Goal: Find specific page/section: Find specific page/section

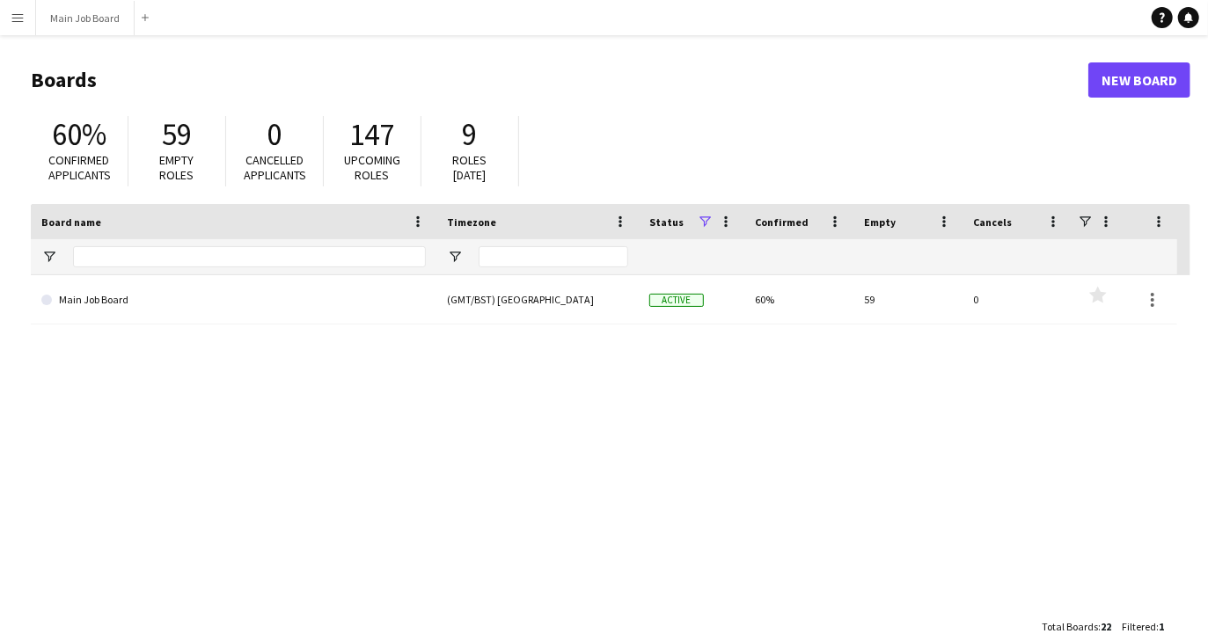
click at [23, 20] on app-icon "Menu" at bounding box center [18, 18] width 14 height 14
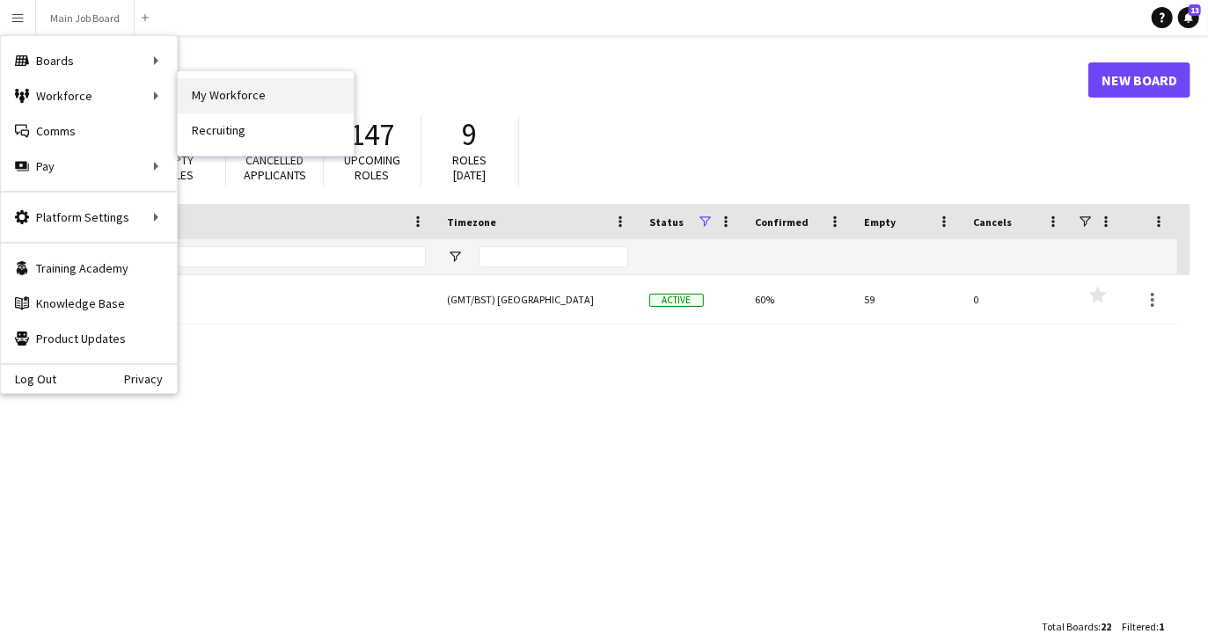
click at [274, 101] on link "My Workforce" at bounding box center [266, 95] width 176 height 35
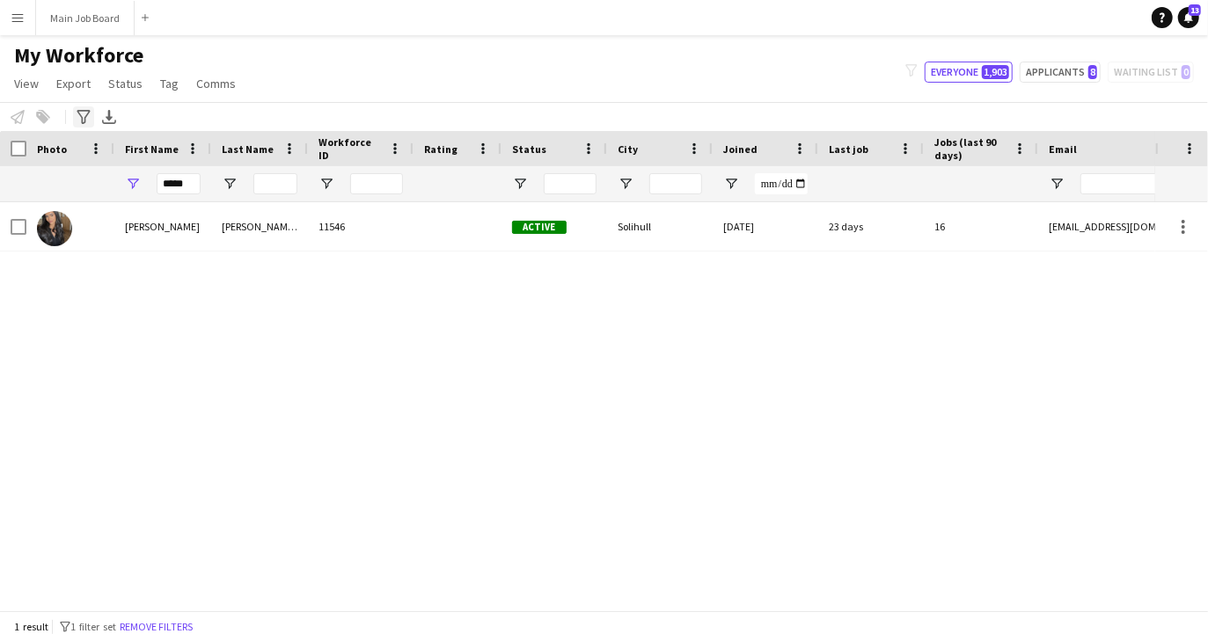
click at [90, 119] on icon "Advanced filters" at bounding box center [84, 117] width 14 height 14
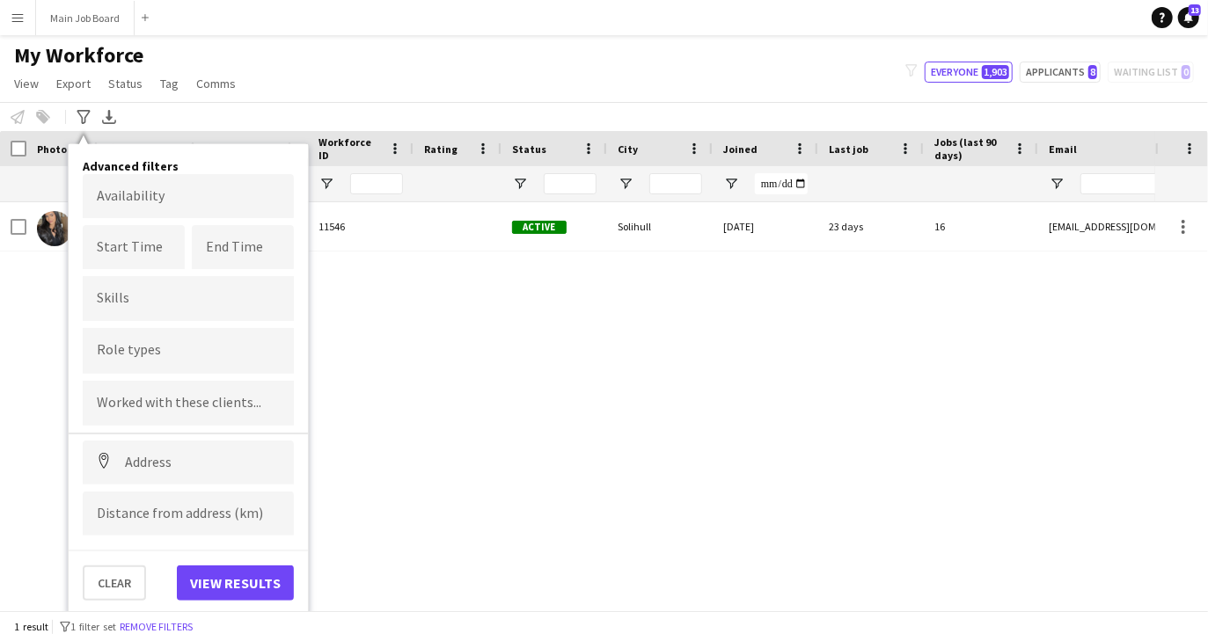
click at [308, 116] on div "Notify workforce Add to tag Select at least one crew to tag him or her. Advance…" at bounding box center [604, 116] width 1208 height 29
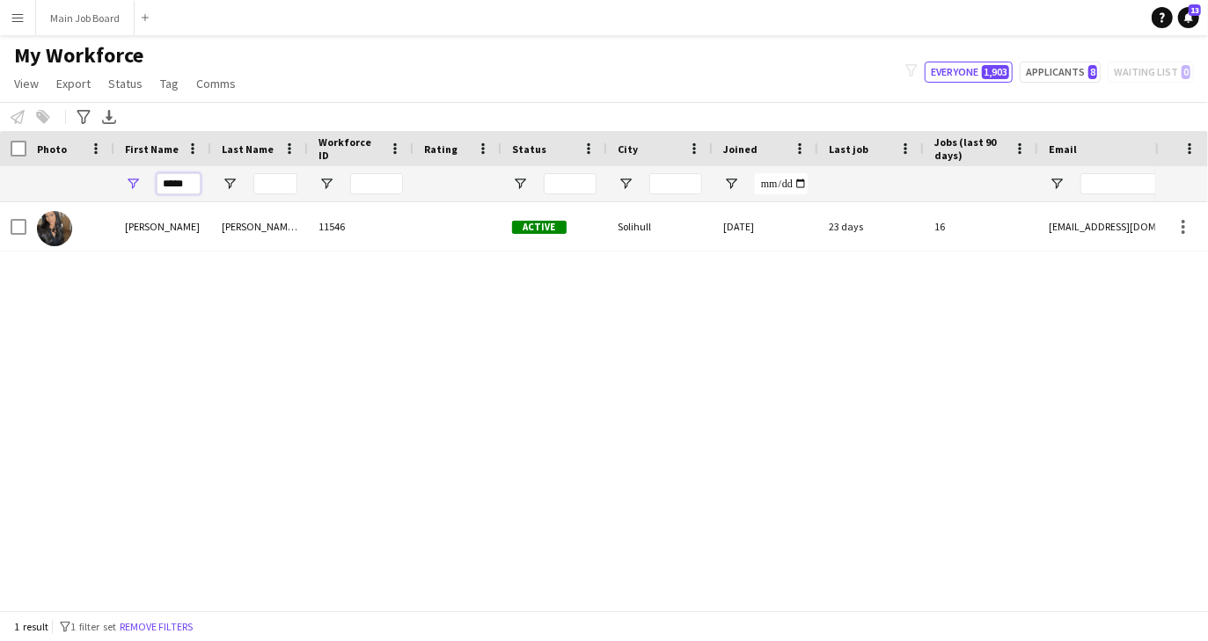
click at [188, 186] on input "*****" at bounding box center [179, 183] width 44 height 21
type input "********"
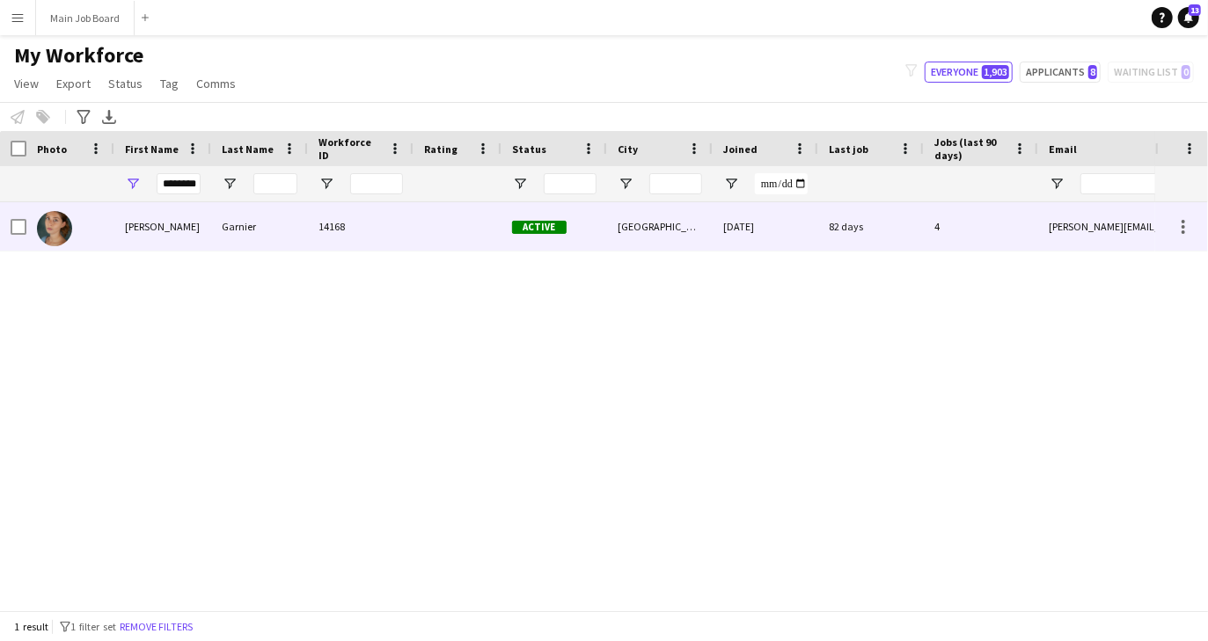
click at [234, 242] on div "Garnier" at bounding box center [259, 226] width 97 height 48
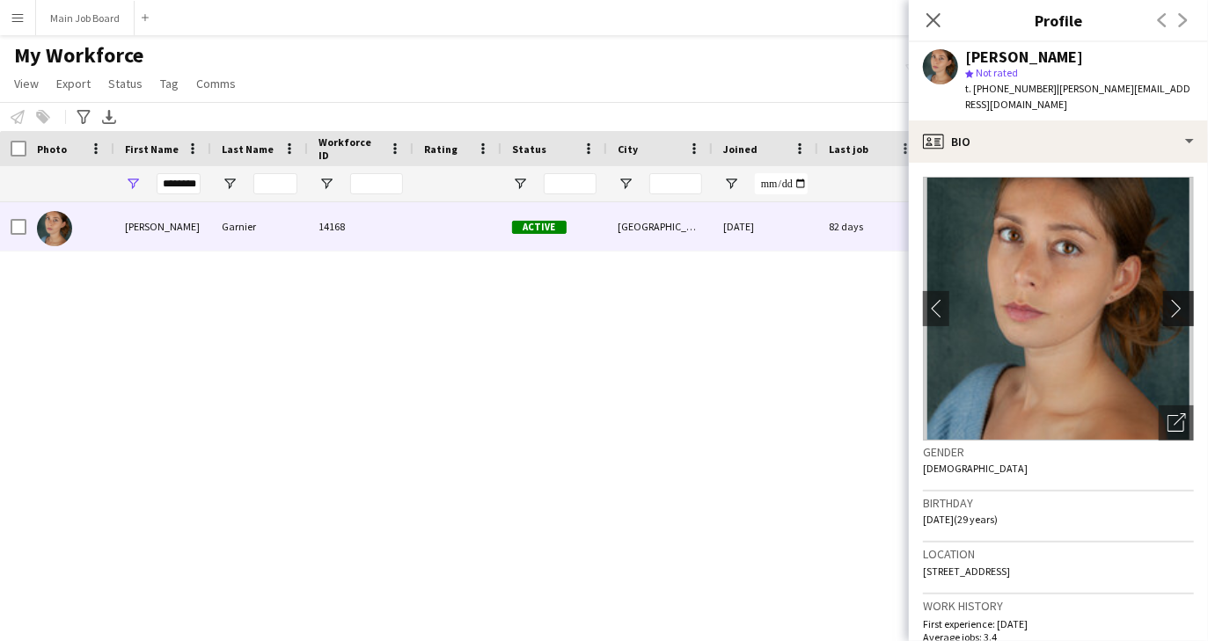
click at [1175, 300] on app-icon "chevron-right" at bounding box center [1180, 308] width 27 height 18
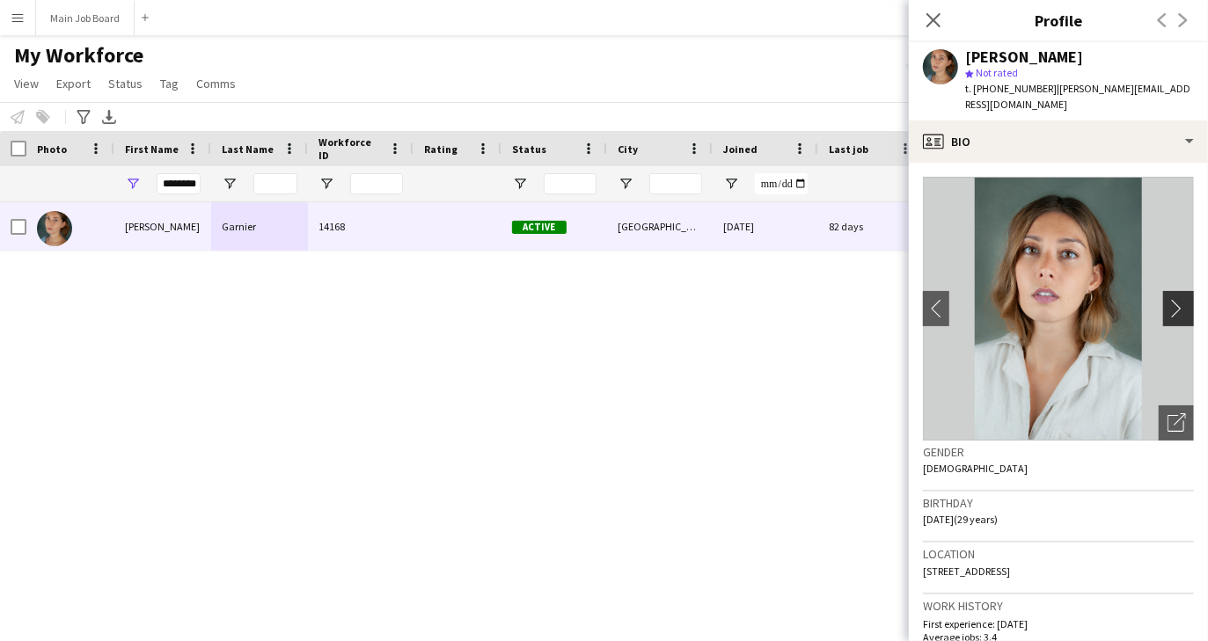
click at [1176, 299] on app-icon "chevron-right" at bounding box center [1180, 308] width 27 height 18
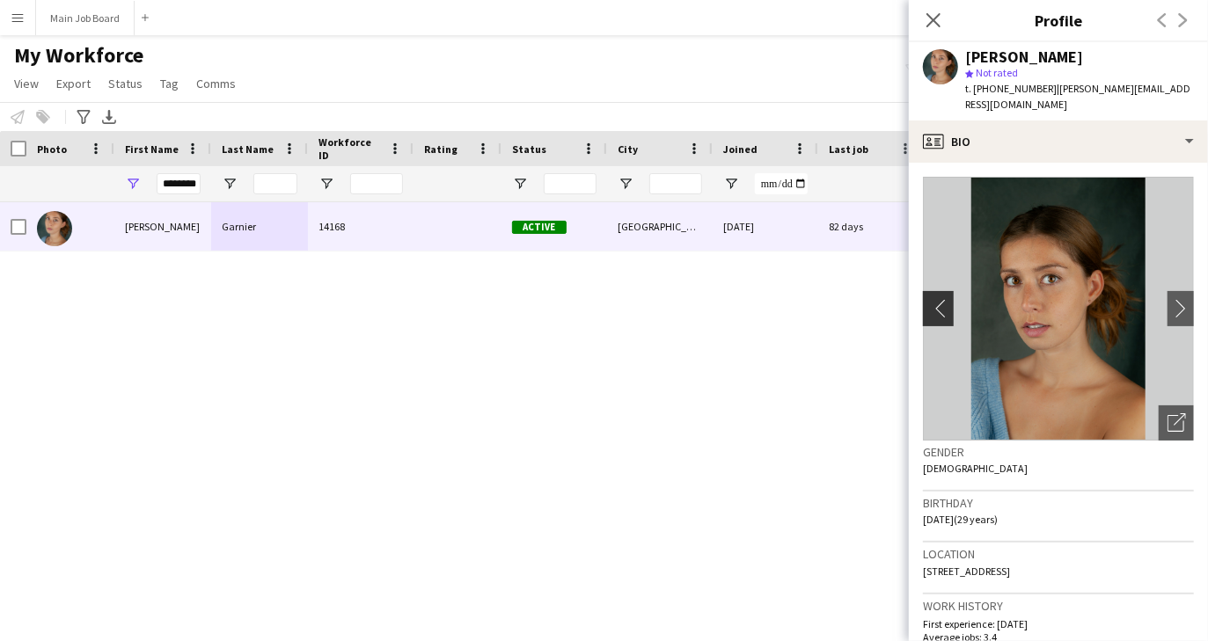
click at [936, 299] on app-icon "chevron-left" at bounding box center [936, 308] width 27 height 18
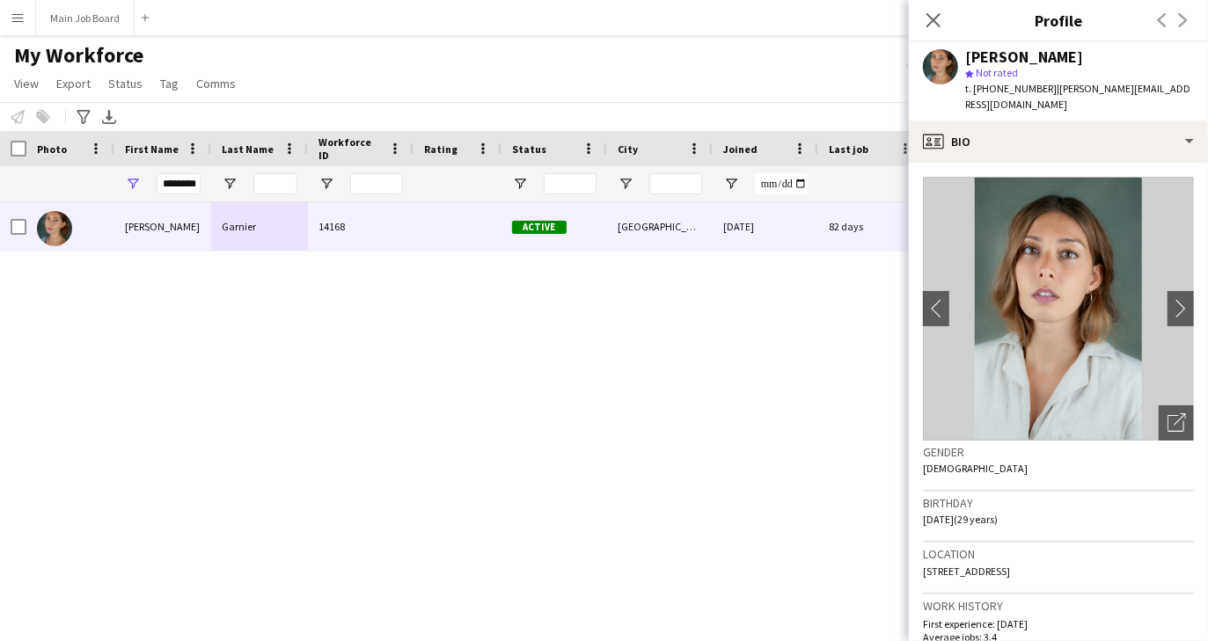
click at [1085, 322] on img at bounding box center [1058, 309] width 271 height 264
click at [1069, 287] on img at bounding box center [1058, 309] width 271 height 264
click at [1176, 299] on app-icon "chevron-right" at bounding box center [1180, 308] width 27 height 18
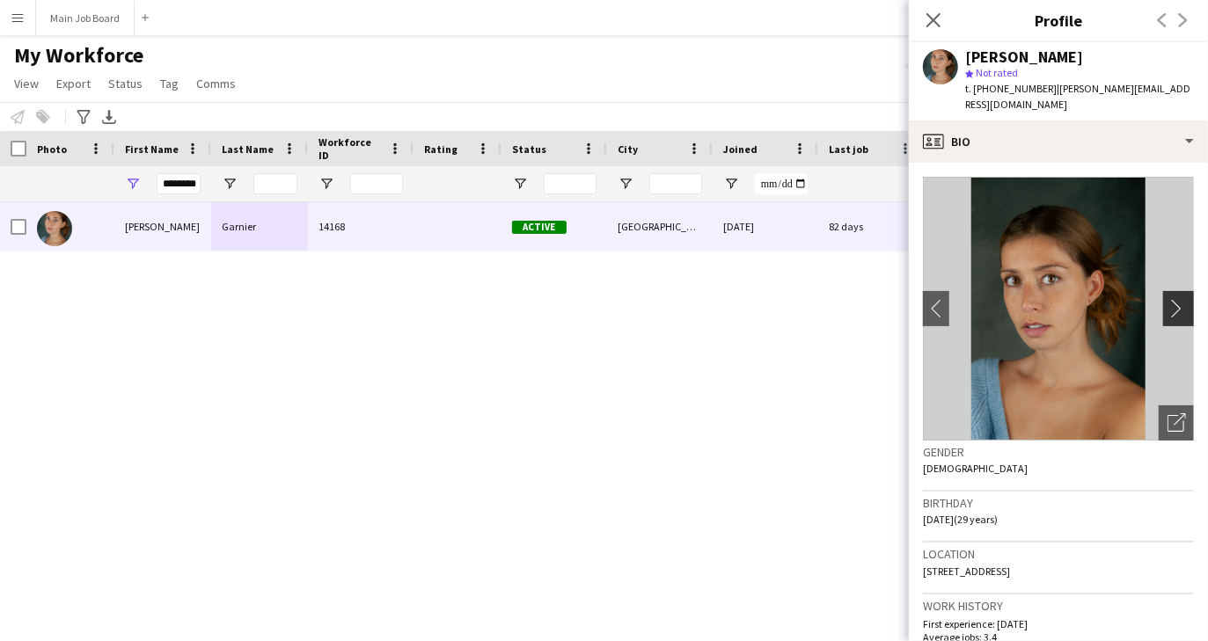
click at [1176, 299] on app-icon "chevron-right" at bounding box center [1180, 308] width 27 height 18
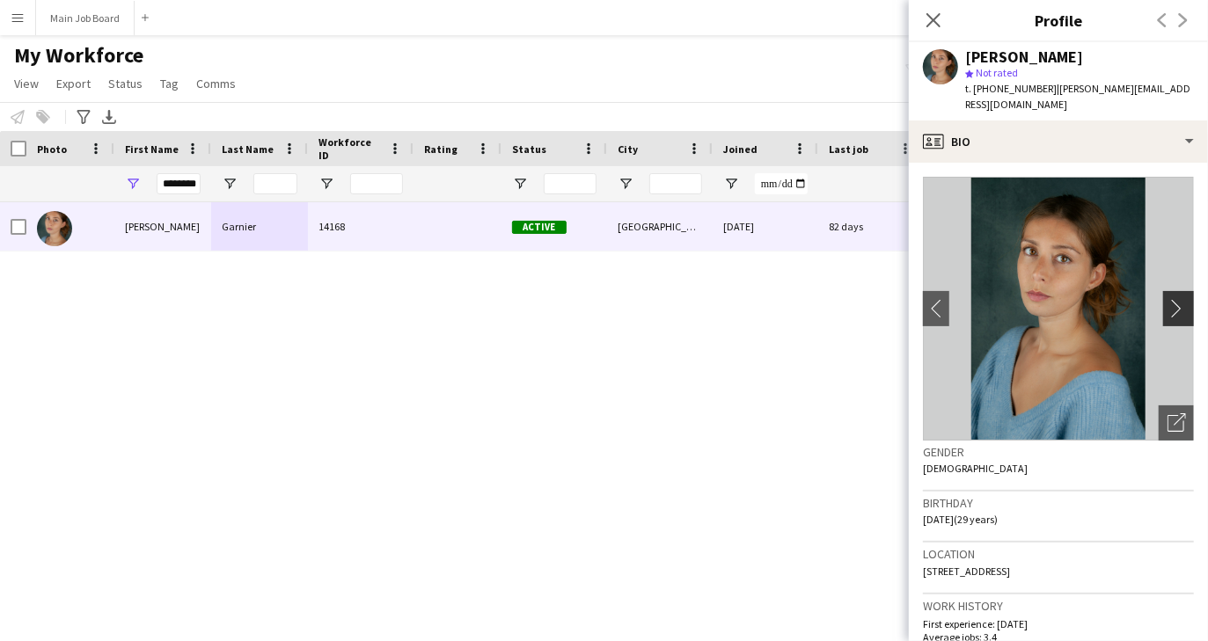
click at [1176, 299] on app-icon "chevron-right" at bounding box center [1180, 308] width 27 height 18
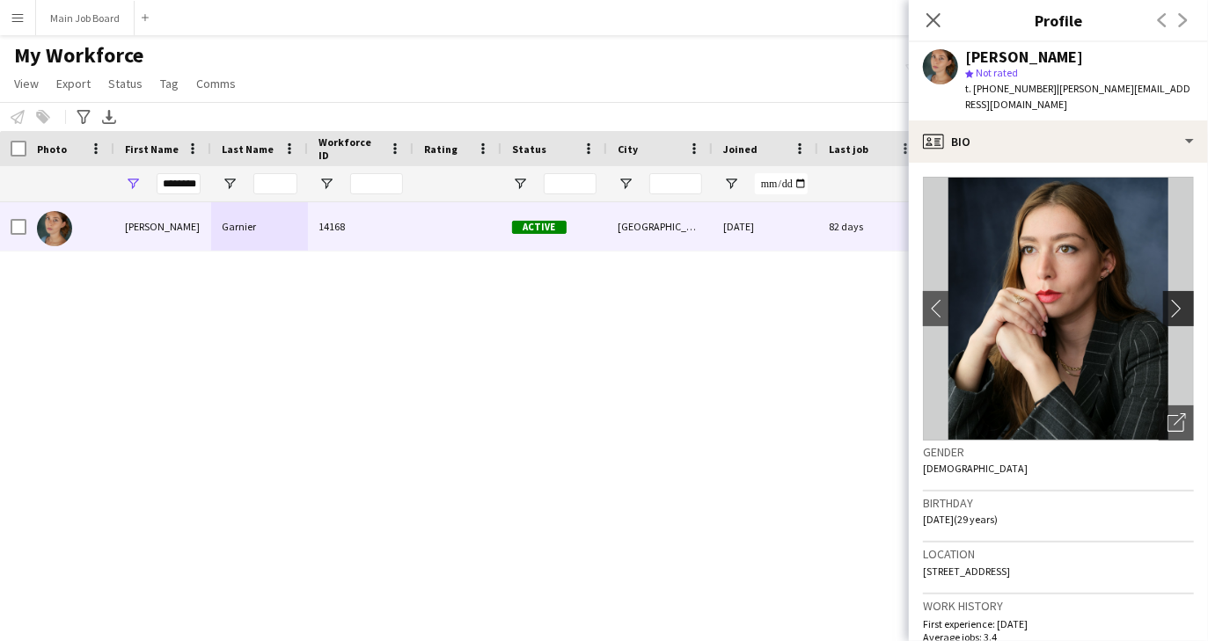
click at [1176, 299] on app-icon "chevron-right" at bounding box center [1180, 308] width 27 height 18
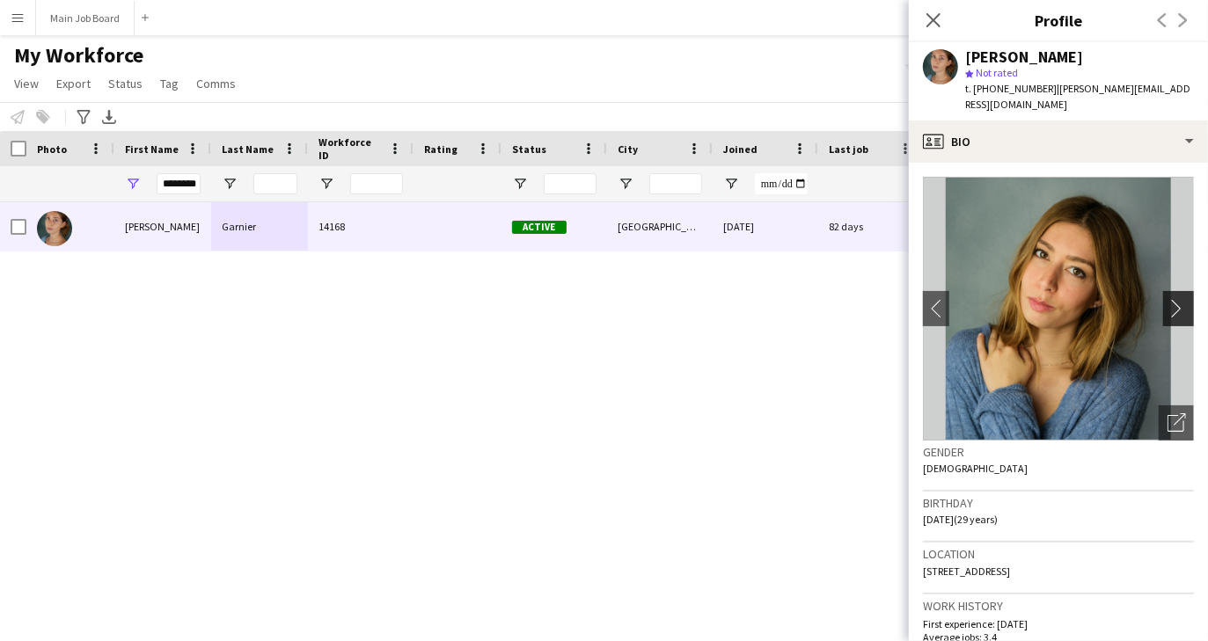
click at [1176, 299] on app-icon "chevron-right" at bounding box center [1180, 308] width 27 height 18
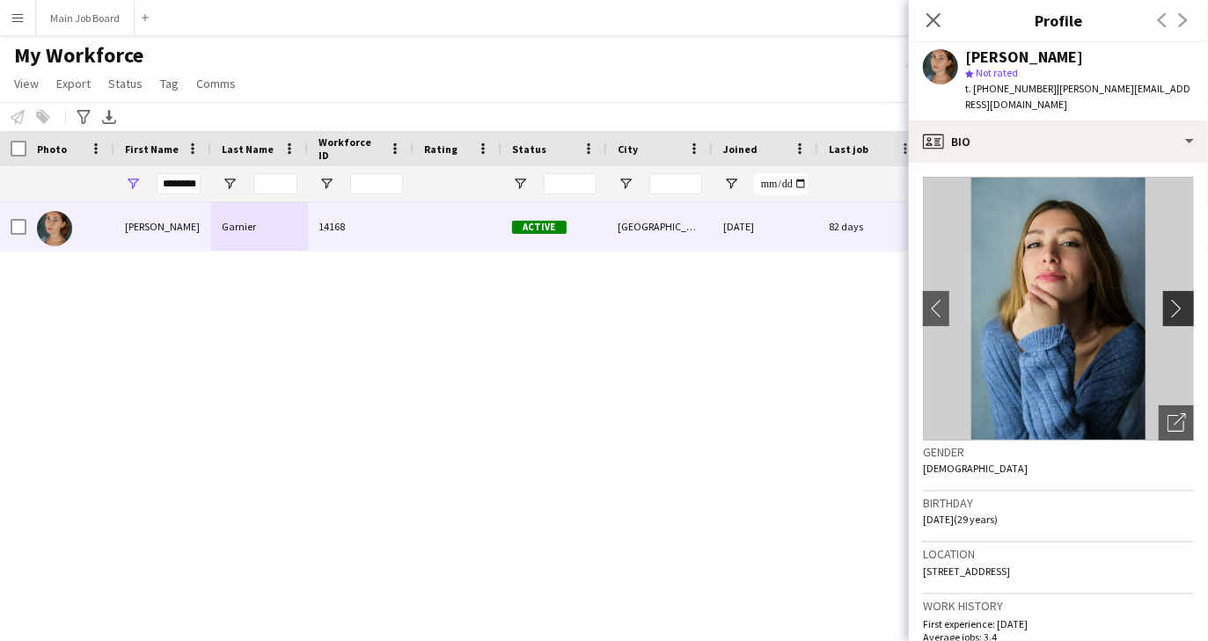
click at [1176, 299] on app-icon "chevron-right" at bounding box center [1180, 308] width 27 height 18
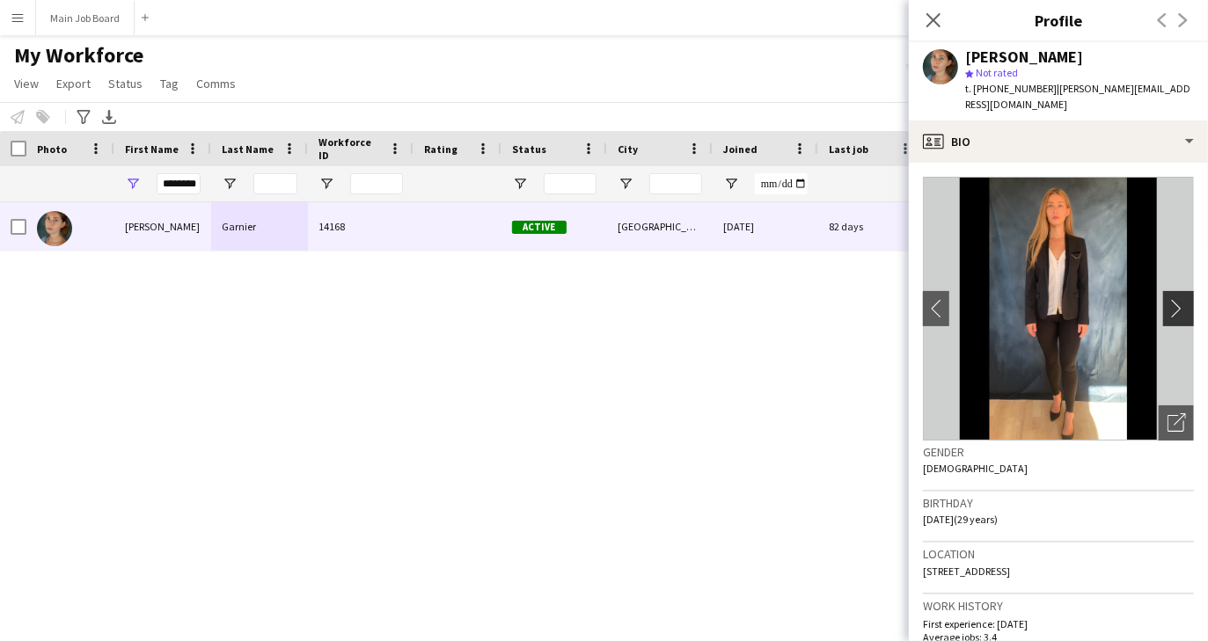
click at [1176, 299] on app-icon "chevron-right" at bounding box center [1180, 308] width 27 height 18
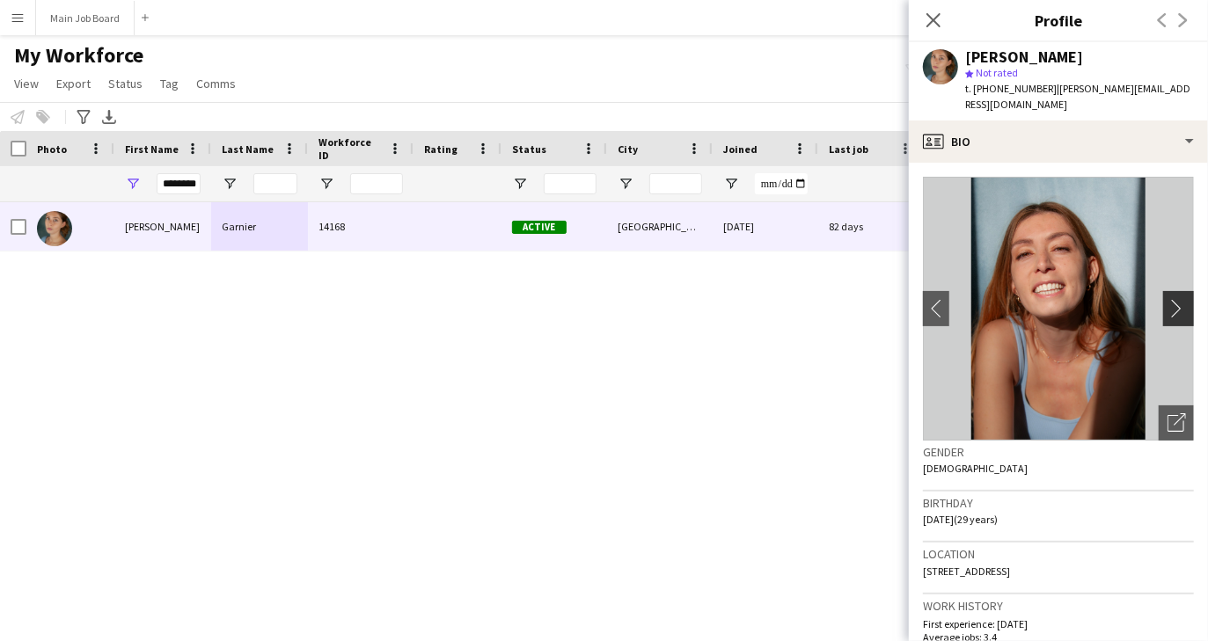
click at [1176, 299] on app-icon "chevron-right" at bounding box center [1180, 308] width 27 height 18
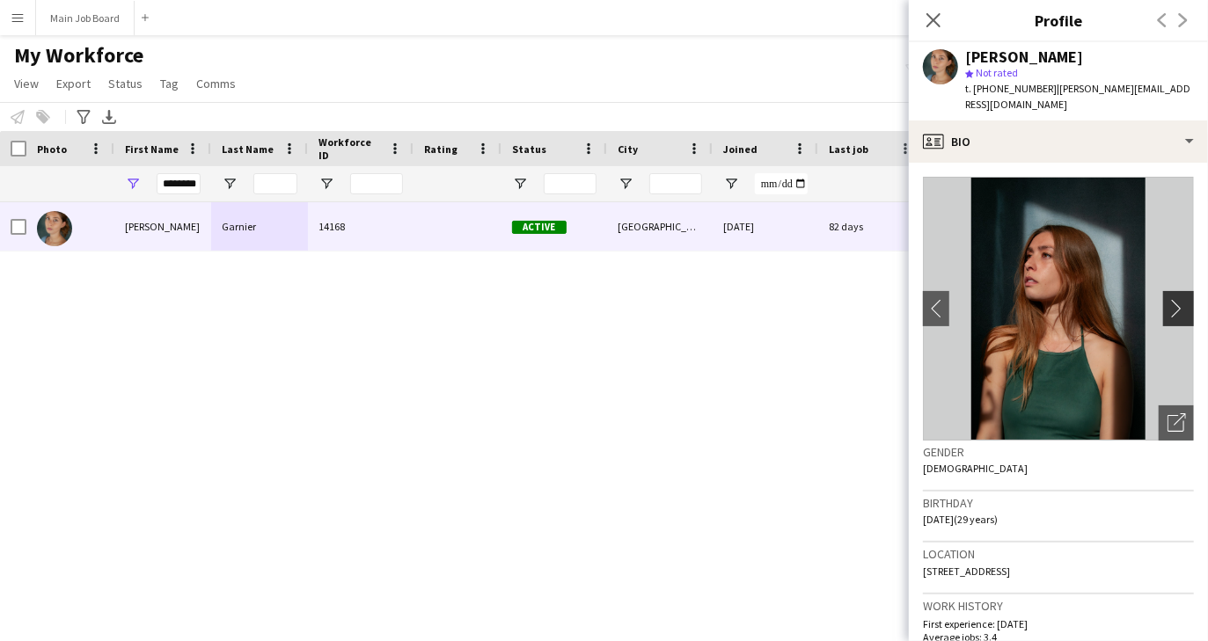
click at [1176, 299] on app-icon "chevron-right" at bounding box center [1180, 308] width 27 height 18
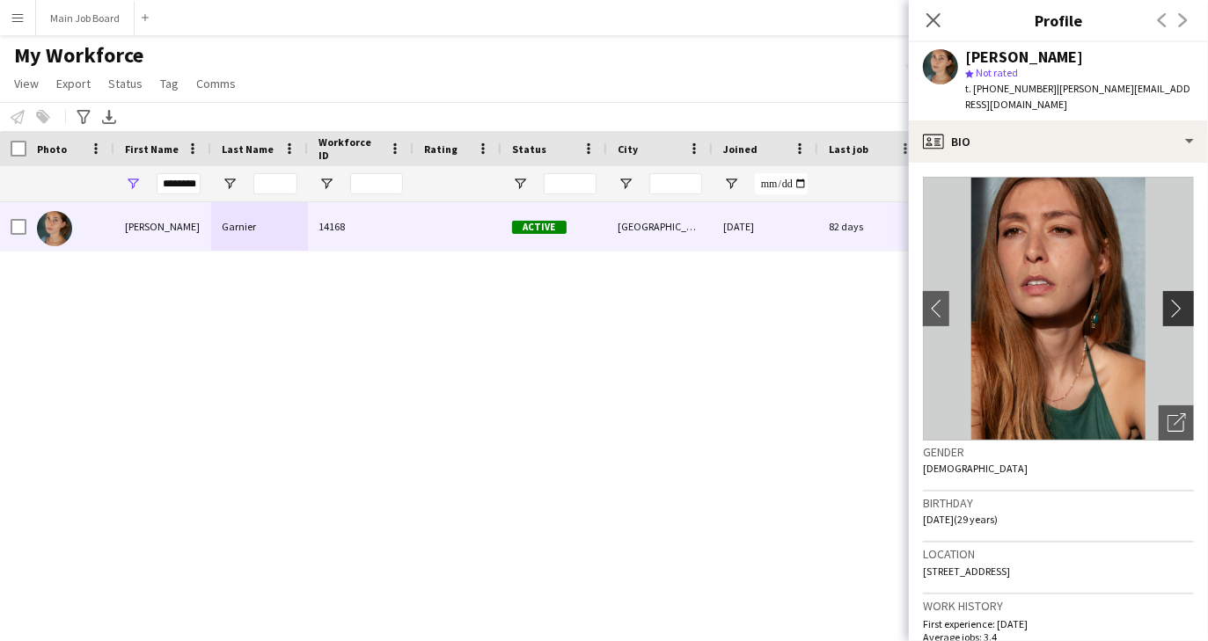
click at [1176, 299] on app-icon "chevron-right" at bounding box center [1180, 308] width 27 height 18
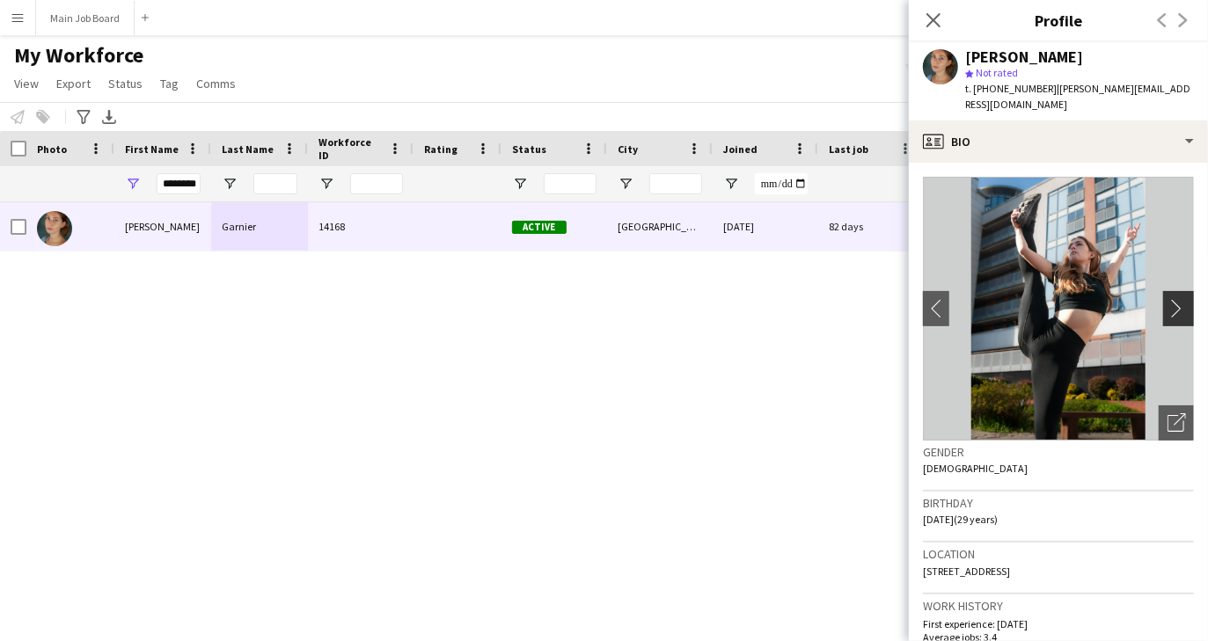
click at [1176, 299] on app-icon "chevron-right" at bounding box center [1180, 308] width 27 height 18
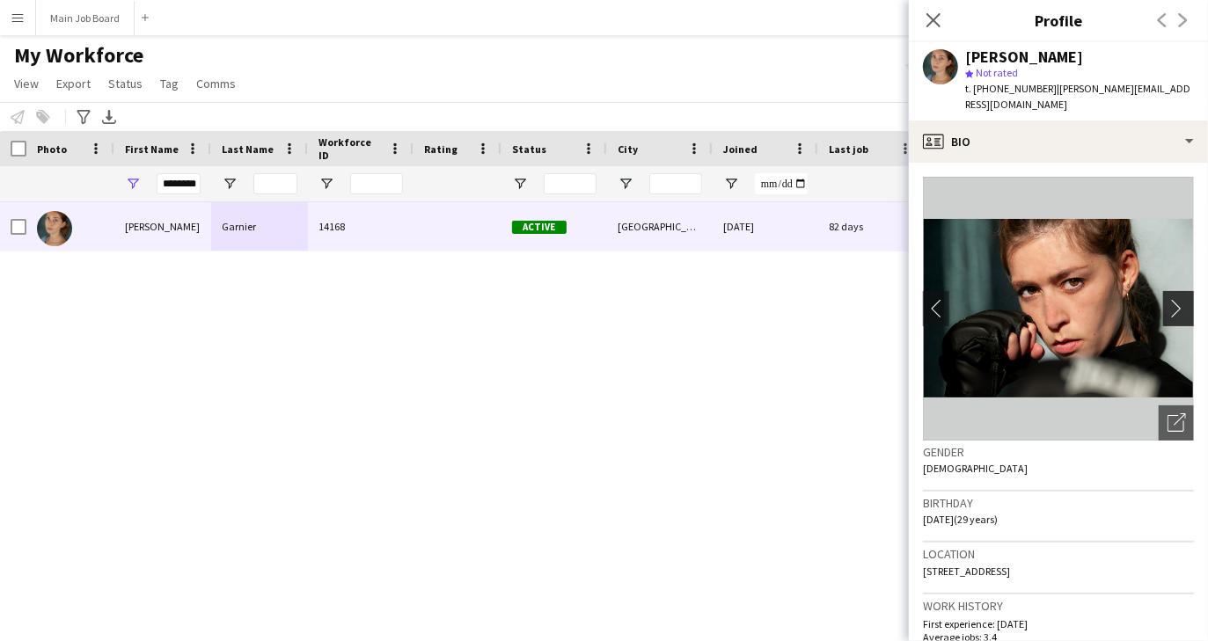
click at [1176, 299] on app-icon "chevron-right" at bounding box center [1180, 308] width 27 height 18
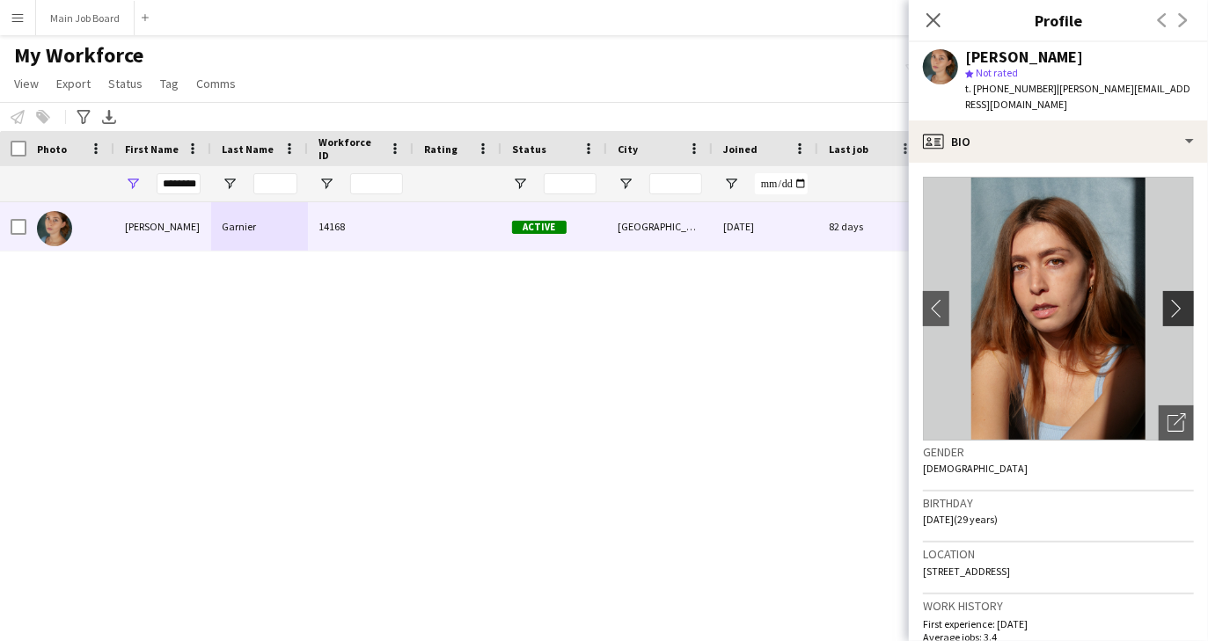
click at [1176, 299] on app-icon "chevron-right" at bounding box center [1180, 308] width 27 height 18
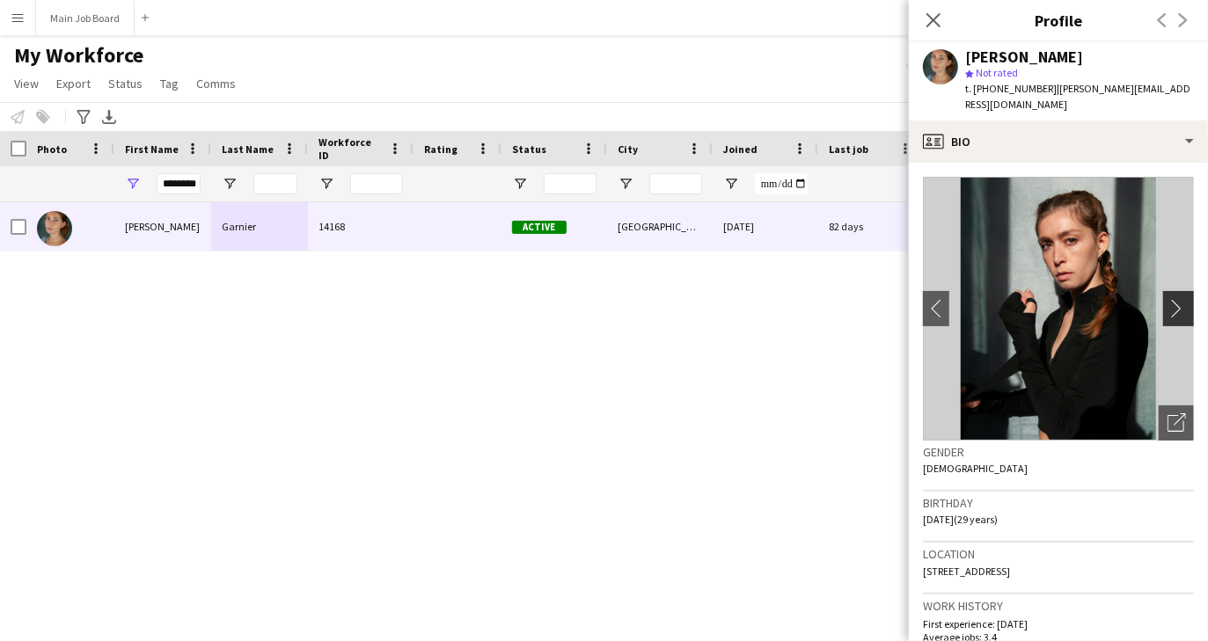
click at [1176, 299] on app-icon "chevron-right" at bounding box center [1180, 308] width 27 height 18
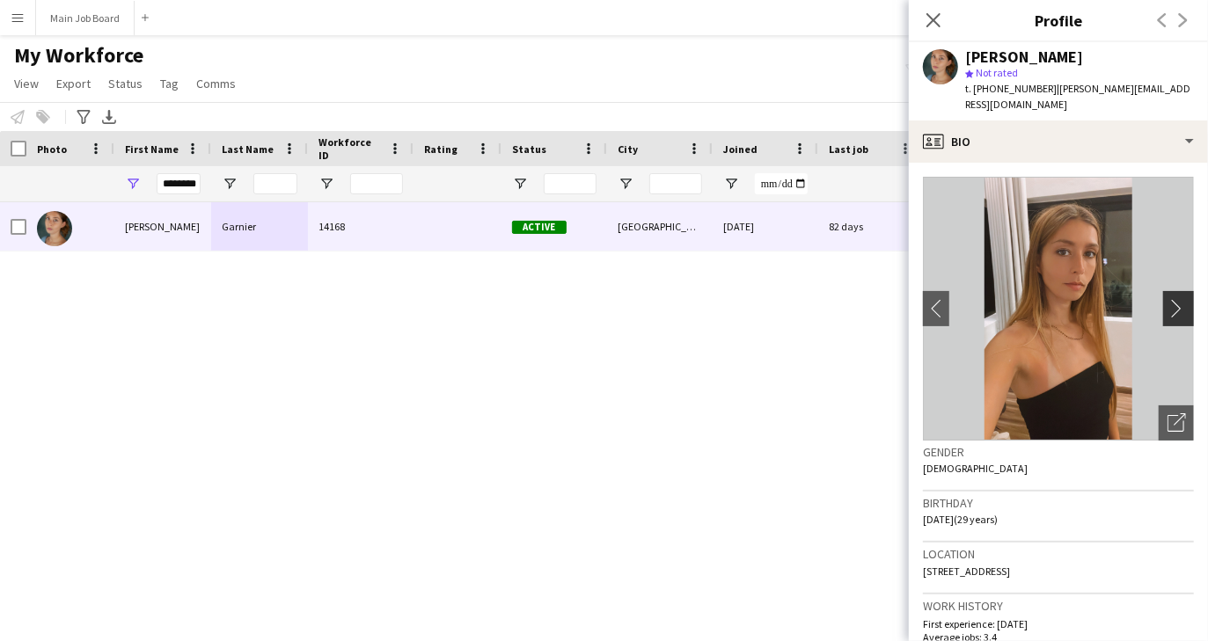
click at [1176, 299] on app-icon "chevron-right" at bounding box center [1180, 308] width 27 height 18
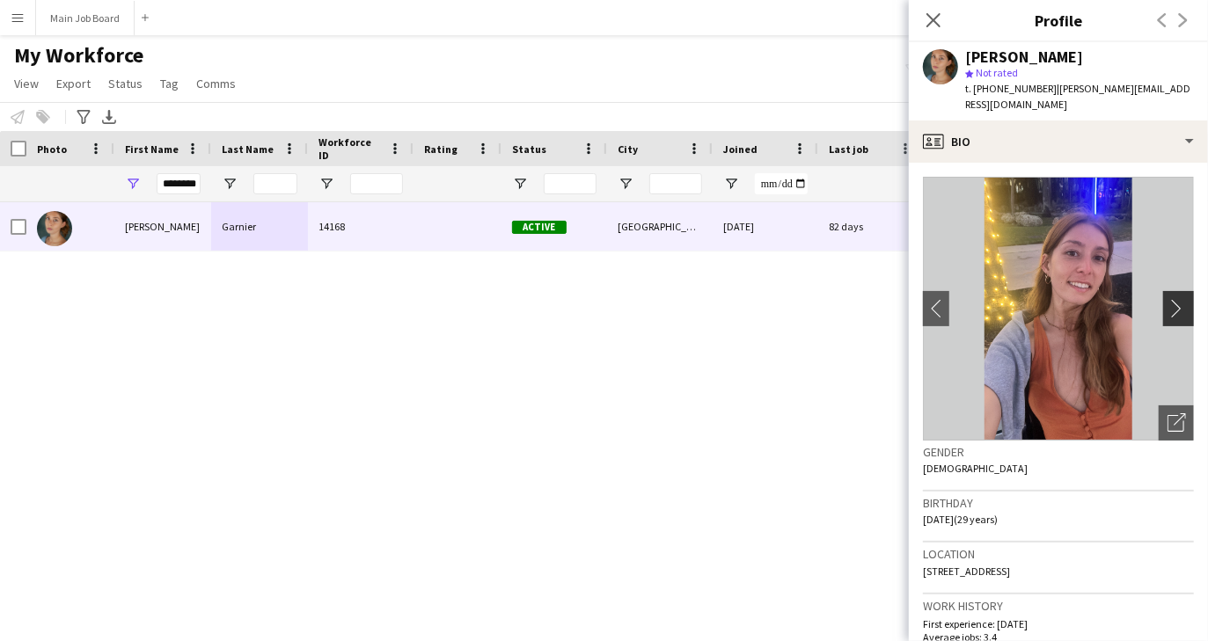
click at [1176, 299] on app-icon "chevron-right" at bounding box center [1180, 308] width 27 height 18
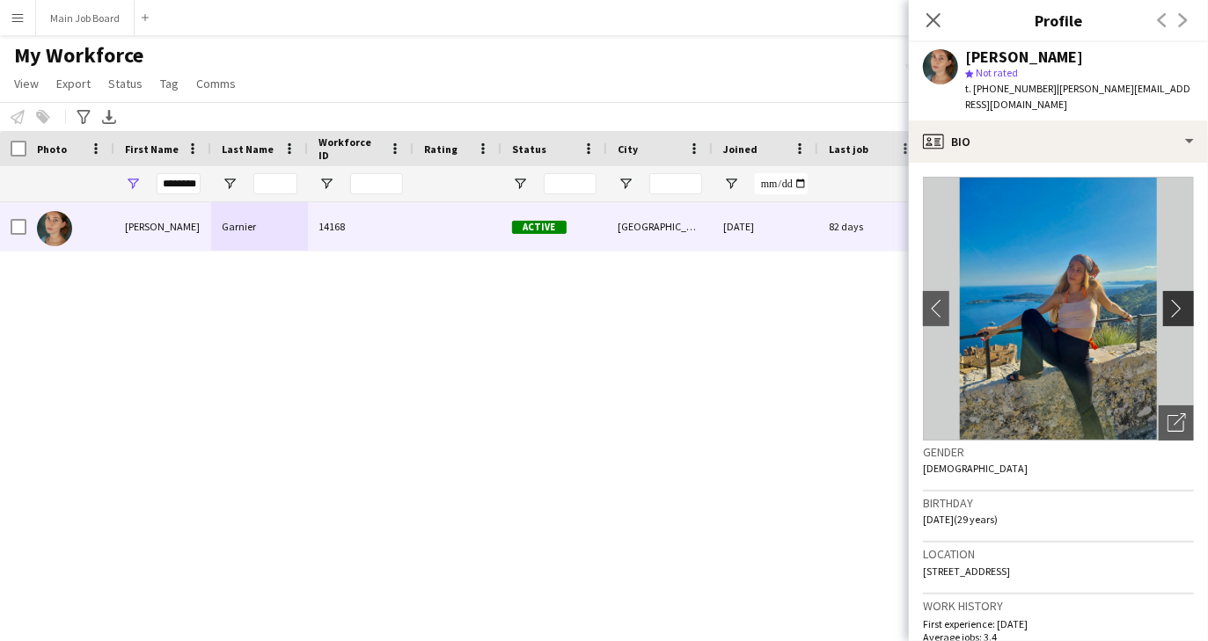
click at [1176, 299] on app-icon "chevron-right" at bounding box center [1180, 308] width 27 height 18
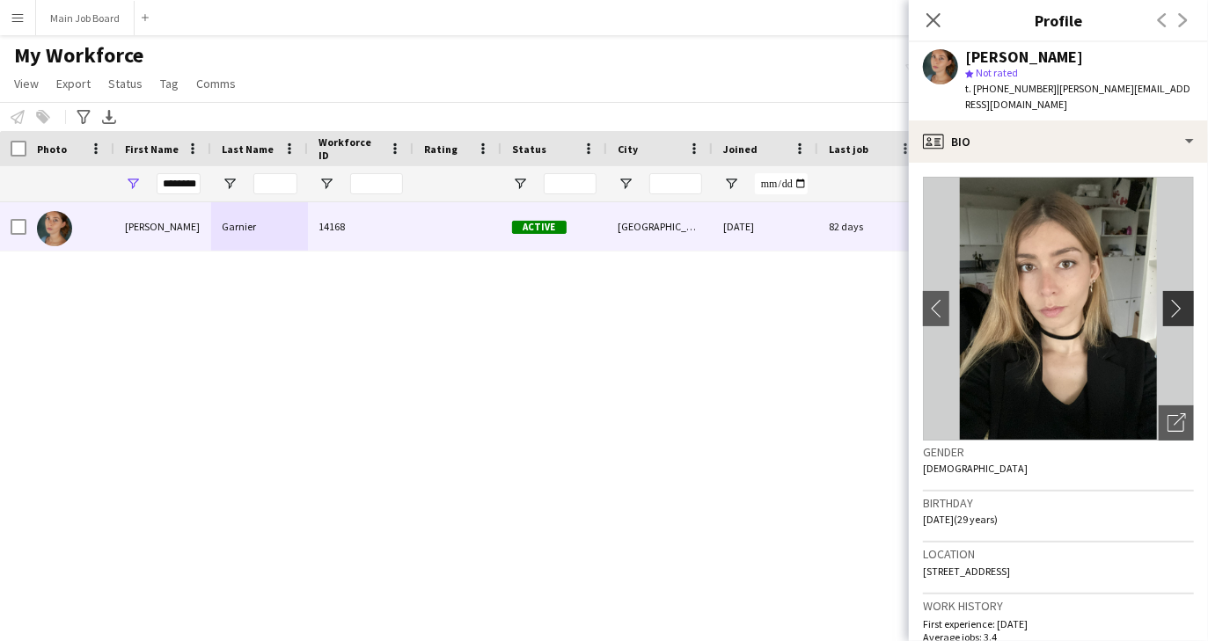
click at [1176, 299] on app-icon "chevron-right" at bounding box center [1180, 308] width 27 height 18
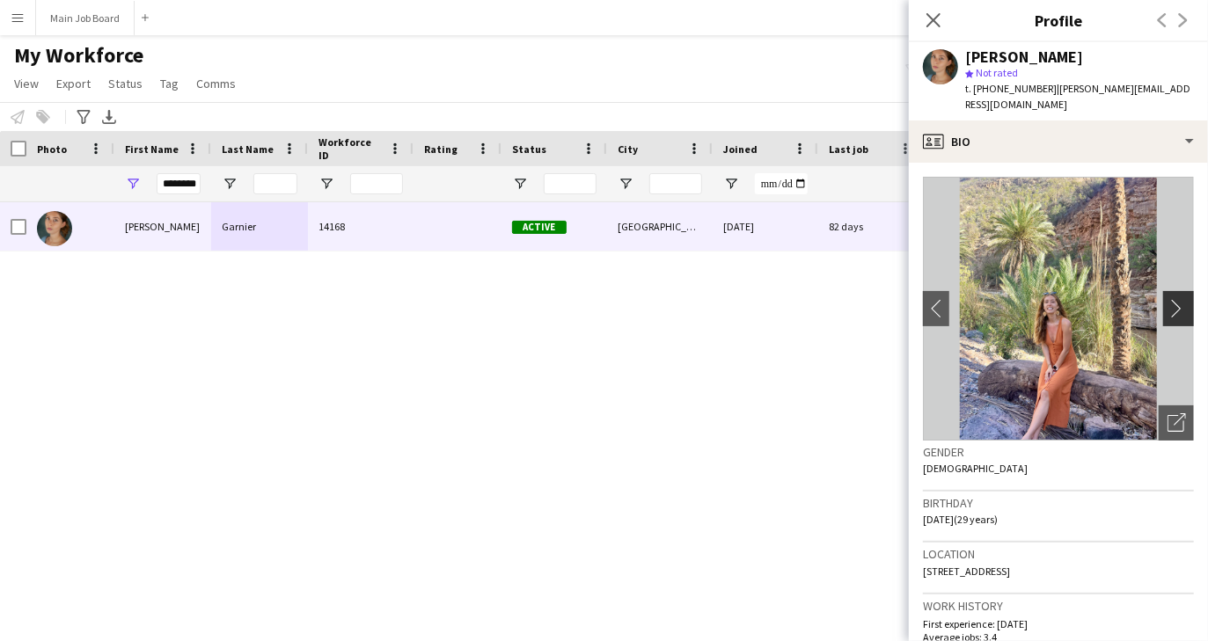
click at [1175, 299] on app-icon "chevron-right" at bounding box center [1180, 308] width 27 height 18
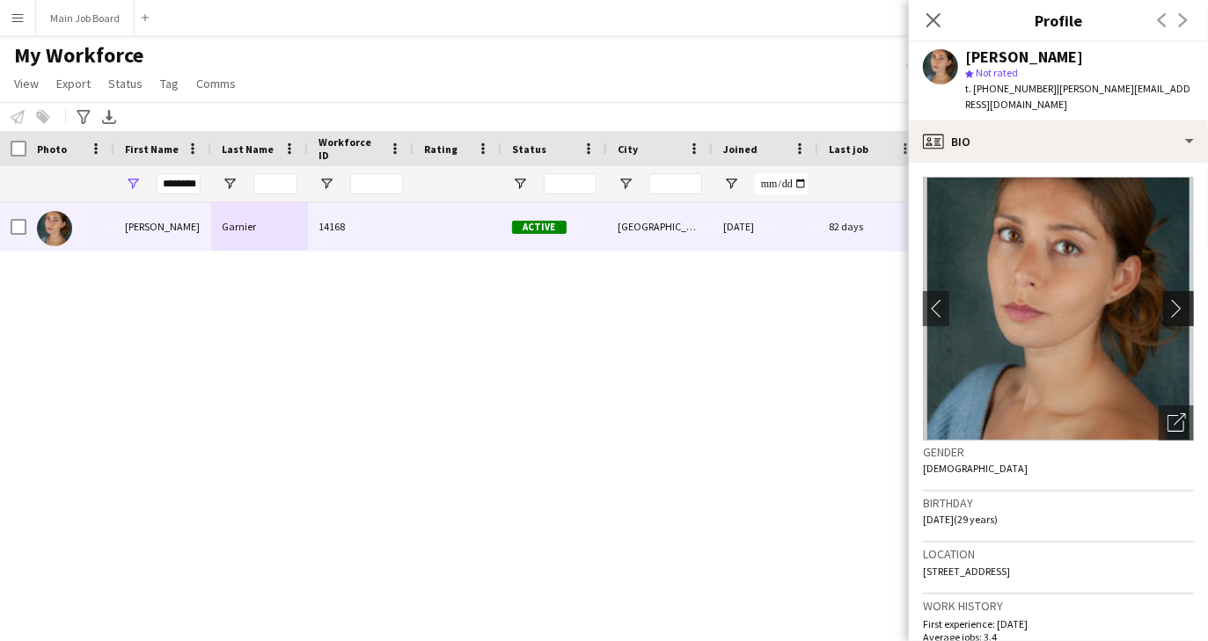
click at [1175, 299] on app-icon "chevron-right" at bounding box center [1180, 308] width 27 height 18
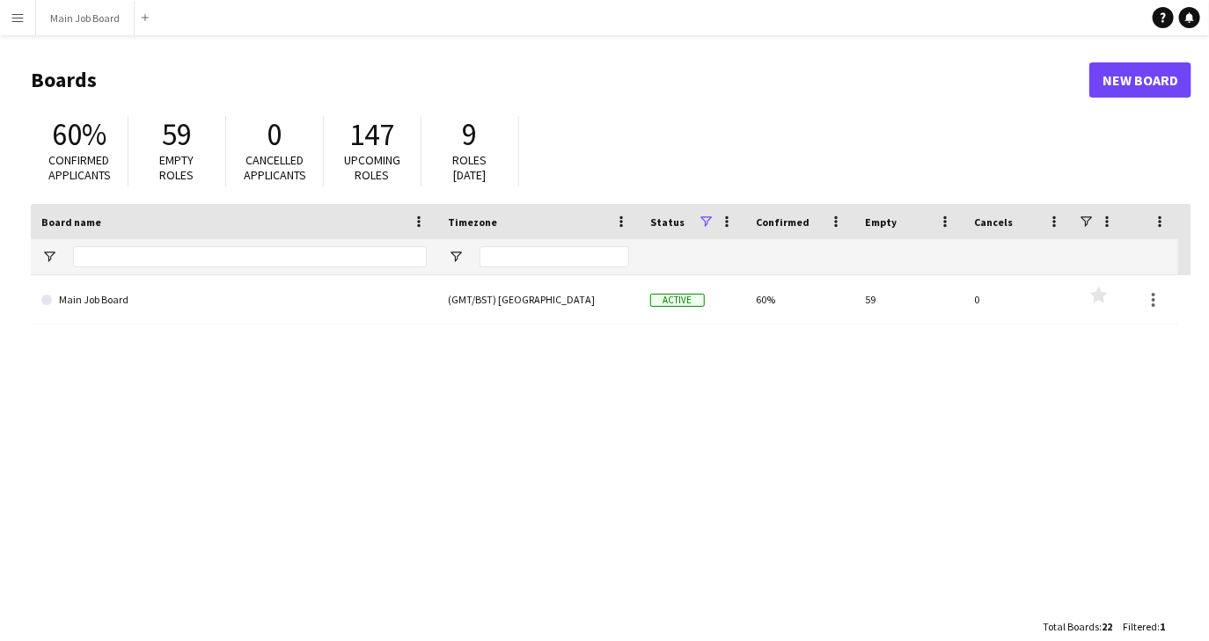
click at [22, 30] on button "Menu" at bounding box center [17, 17] width 35 height 35
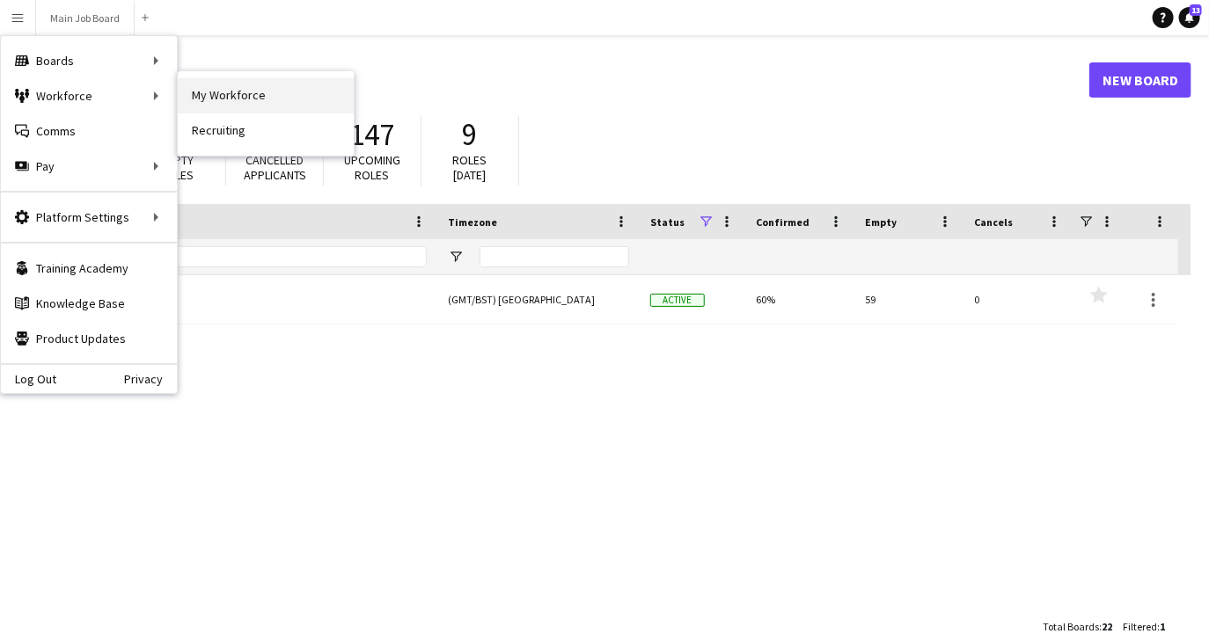
click at [220, 98] on link "My Workforce" at bounding box center [266, 95] width 176 height 35
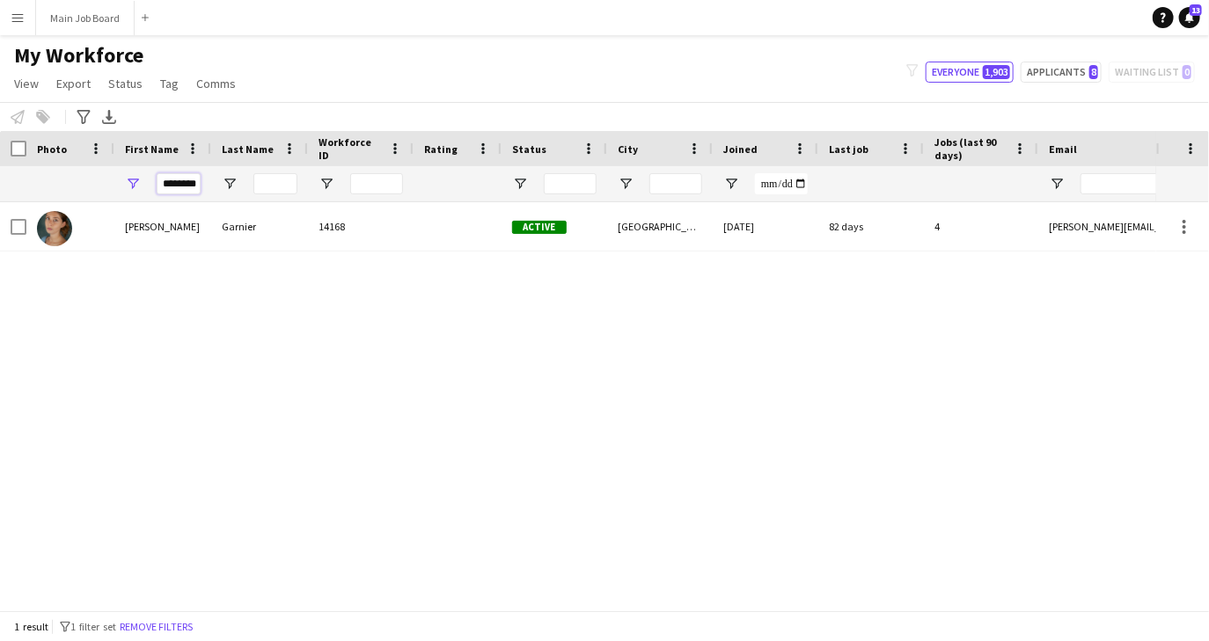
click at [186, 183] on input "********" at bounding box center [179, 183] width 44 height 21
type input "*******"
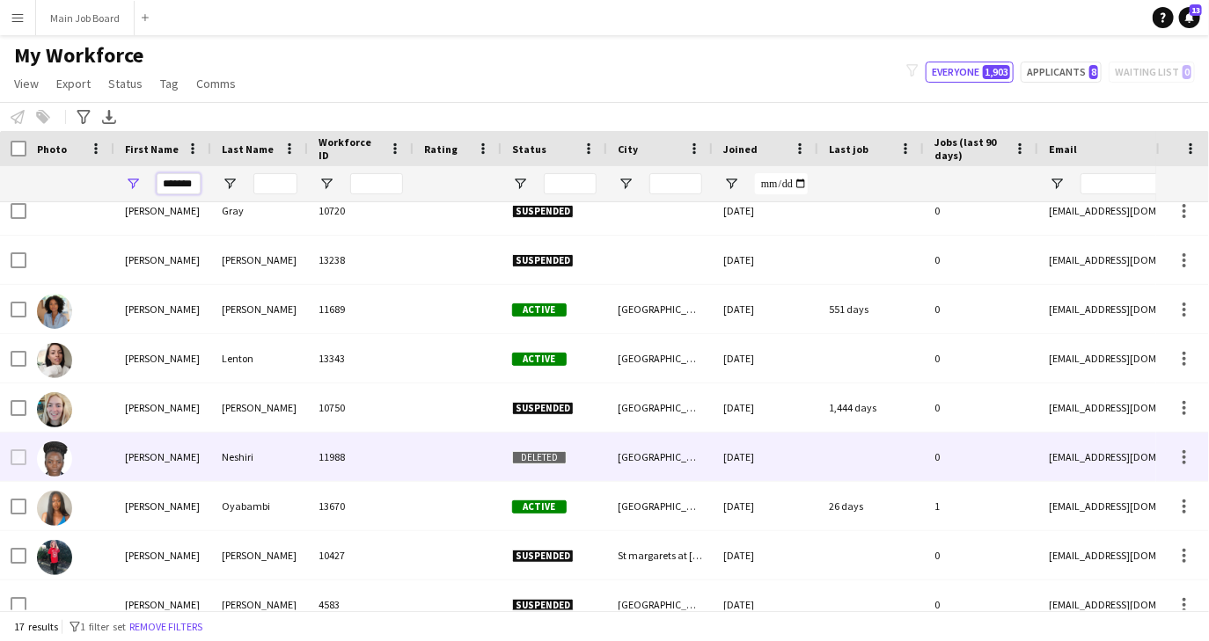
scroll to position [172, 0]
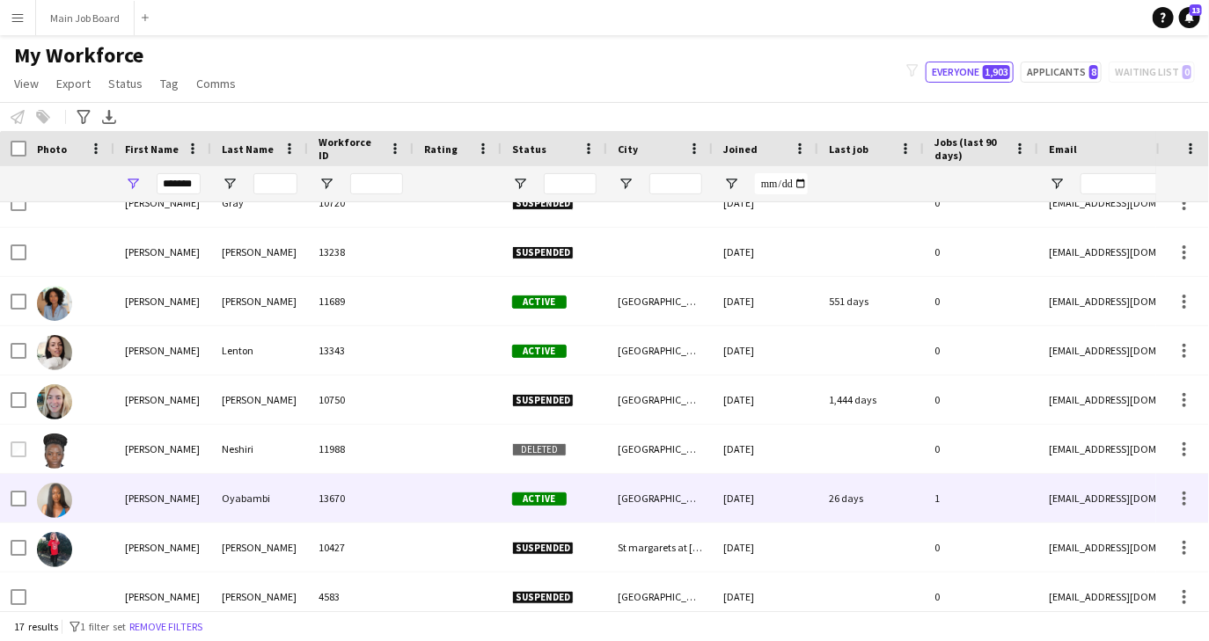
click at [257, 487] on div "Oyabambi" at bounding box center [259, 498] width 97 height 48
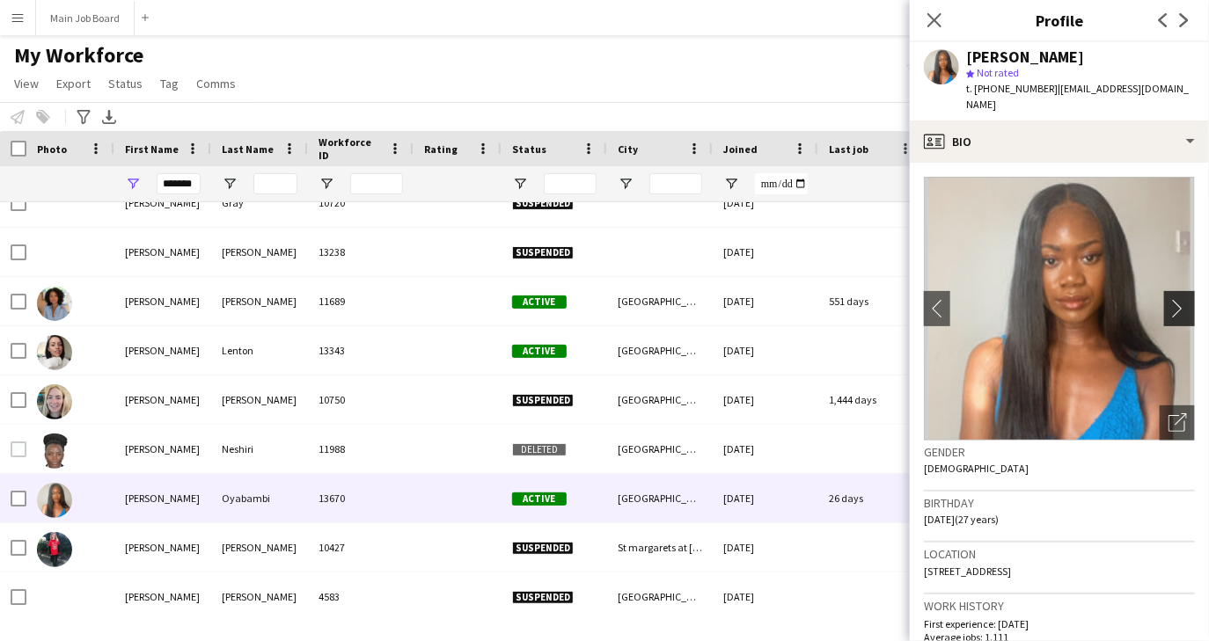
click at [1184, 299] on app-icon "chevron-right" at bounding box center [1181, 308] width 27 height 18
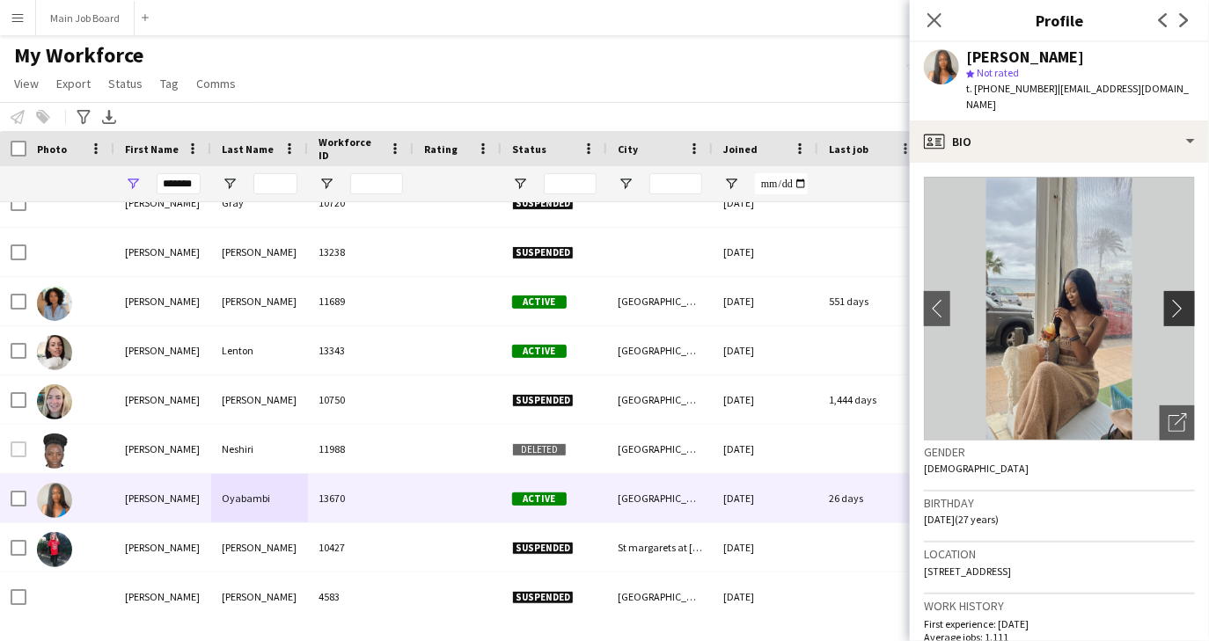
click at [1182, 299] on app-icon "chevron-right" at bounding box center [1181, 308] width 27 height 18
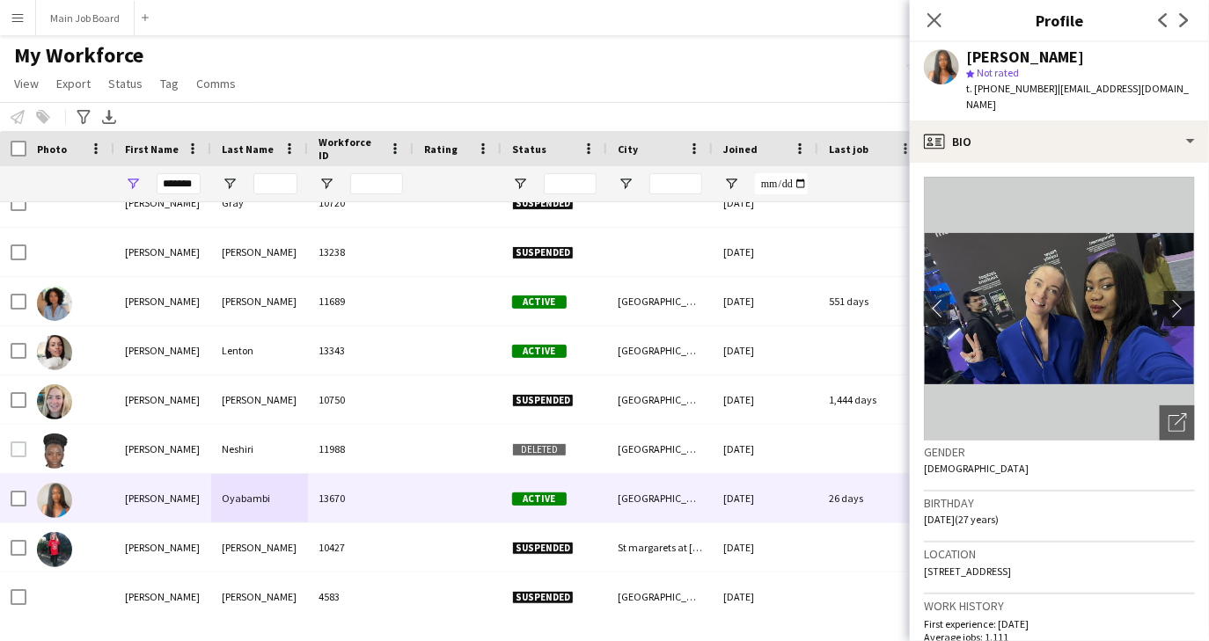
click at [1182, 299] on app-icon "chevron-right" at bounding box center [1181, 308] width 27 height 18
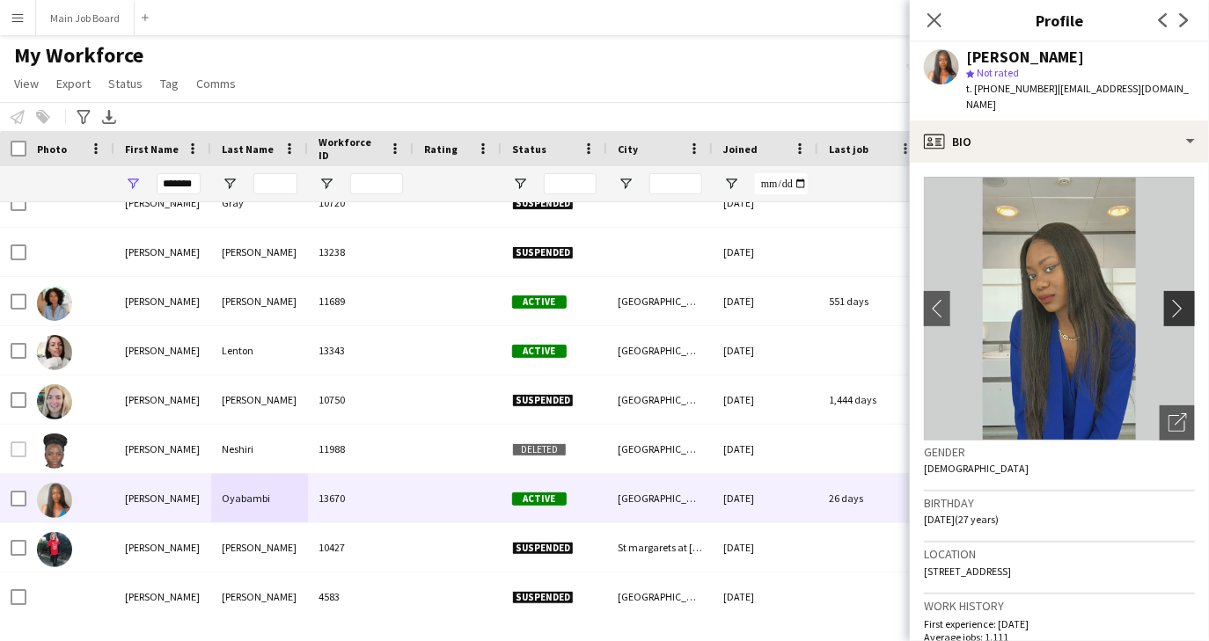
click at [1180, 299] on app-icon "chevron-right" at bounding box center [1181, 308] width 27 height 18
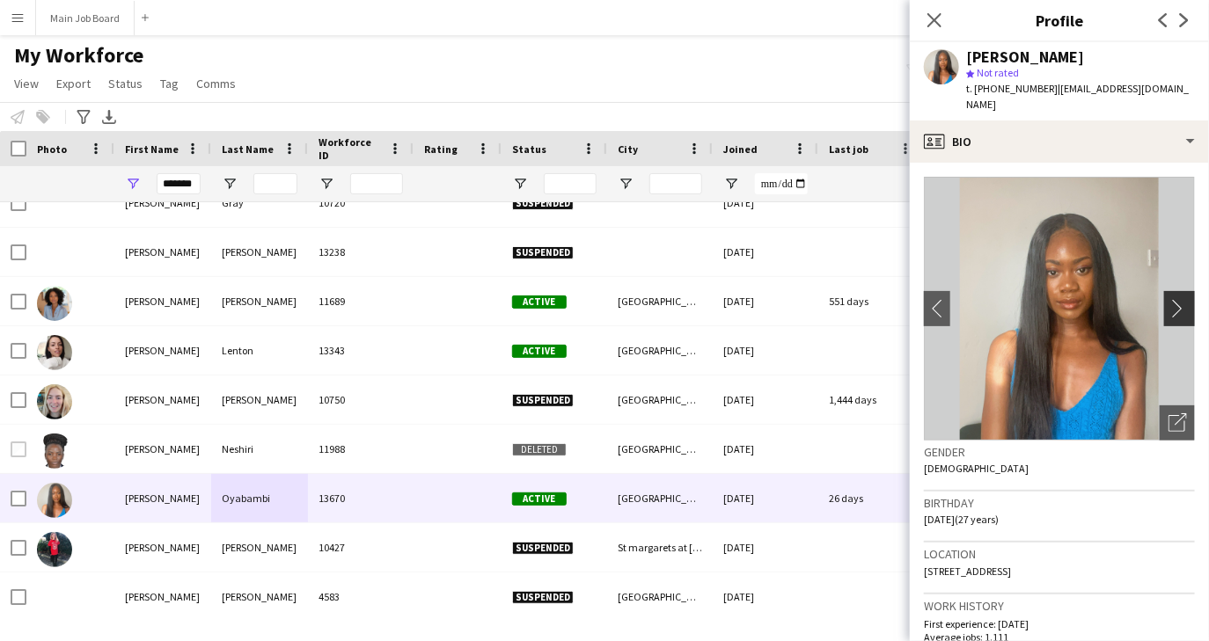
click at [1180, 299] on app-icon "chevron-right" at bounding box center [1181, 308] width 27 height 18
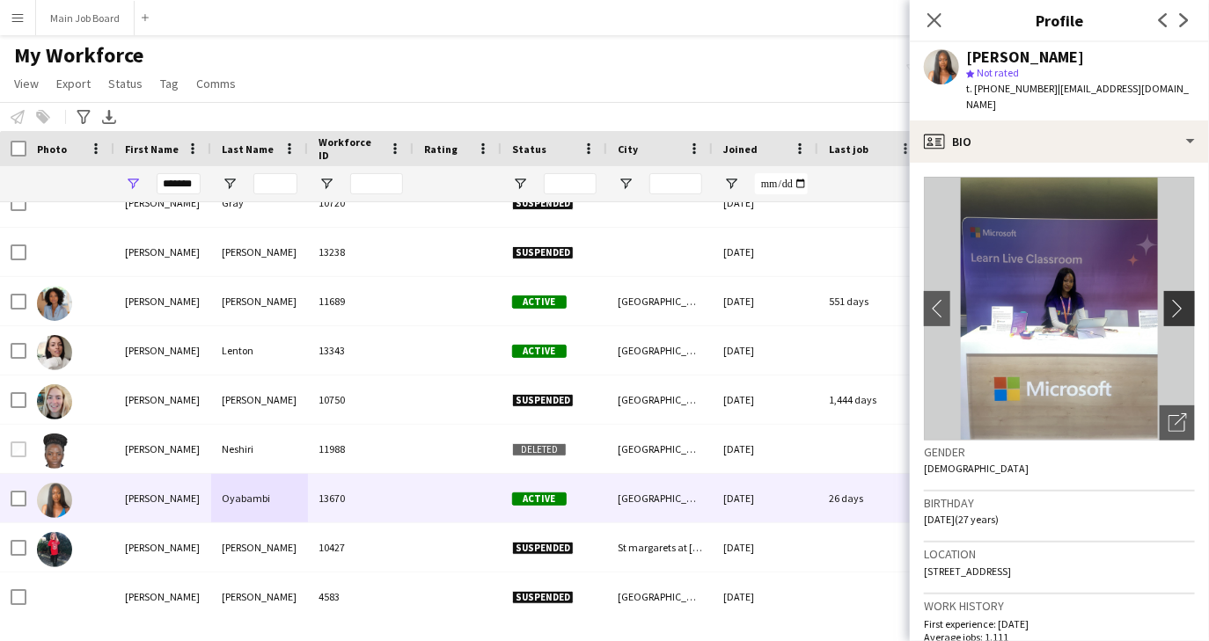
click at [1180, 299] on app-icon "chevron-right" at bounding box center [1181, 308] width 27 height 18
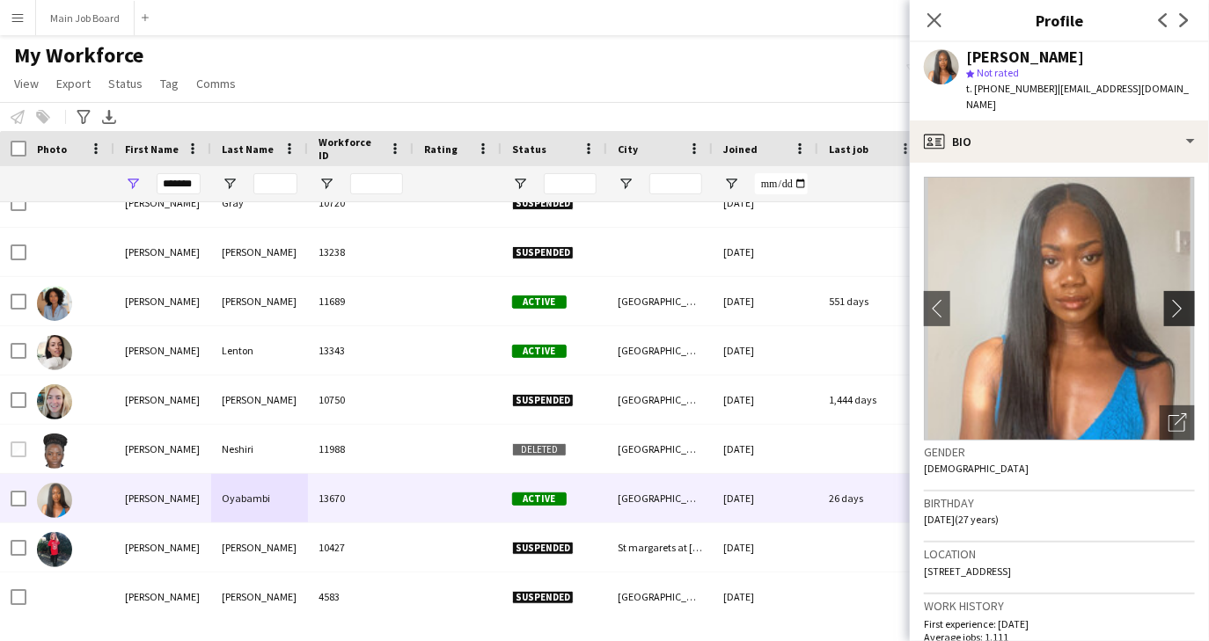
click at [1180, 299] on app-icon "chevron-right" at bounding box center [1181, 308] width 27 height 18
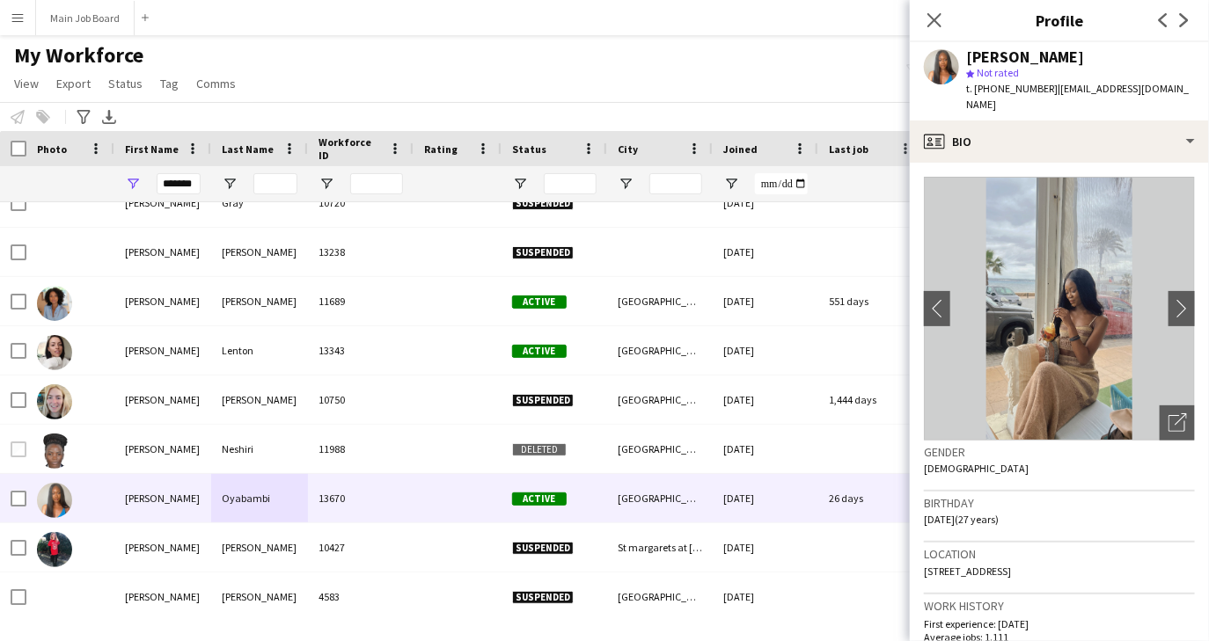
drag, startPoint x: 967, startPoint y: 54, endPoint x: 1110, endPoint y: 65, distance: 143.8
click at [1110, 65] on div "[PERSON_NAME] star Not rated t. [PHONE_NUMBER] | [PERSON_NAME][EMAIL_ADDRESS][D…" at bounding box center [1080, 81] width 229 height 64
copy div "[PERSON_NAME] star Not rated"
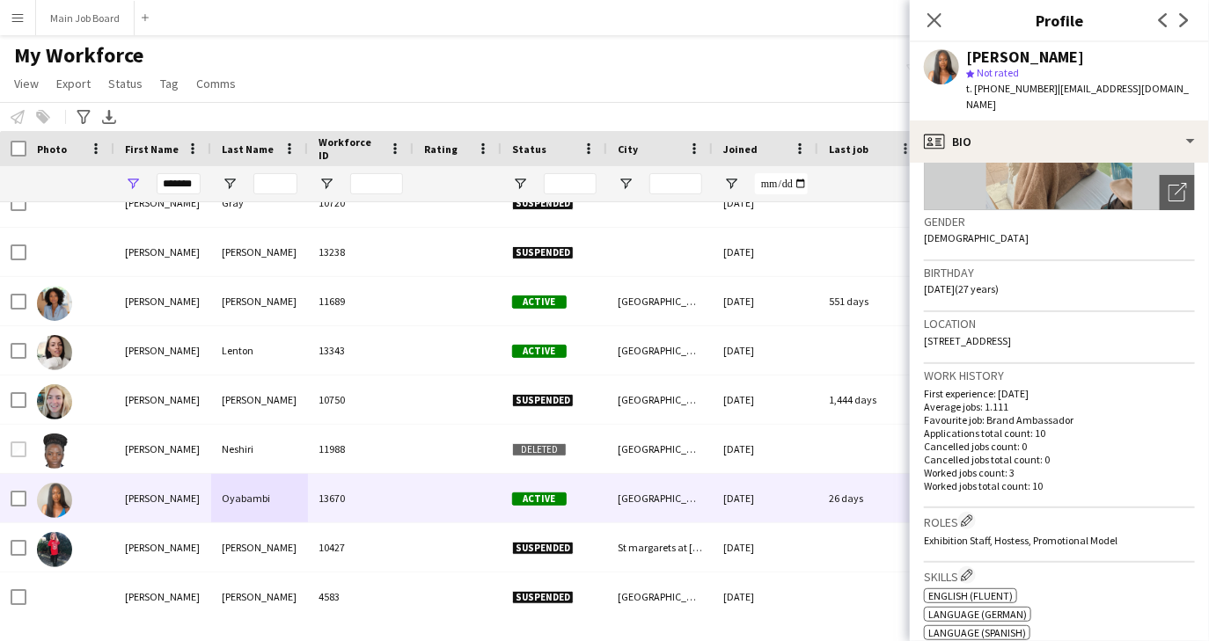
scroll to position [0, 0]
